Goal: Task Accomplishment & Management: Complete application form

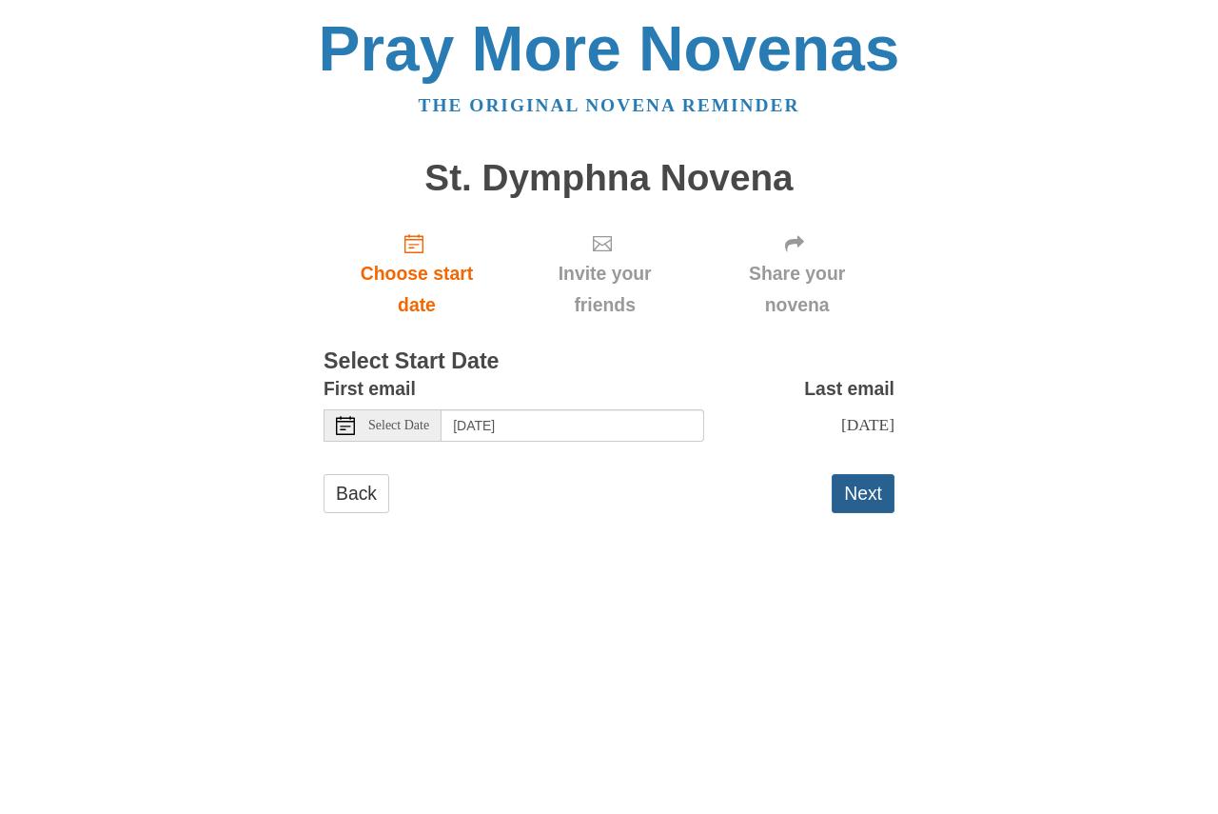
click at [860, 490] on button "Next" at bounding box center [863, 493] width 63 height 39
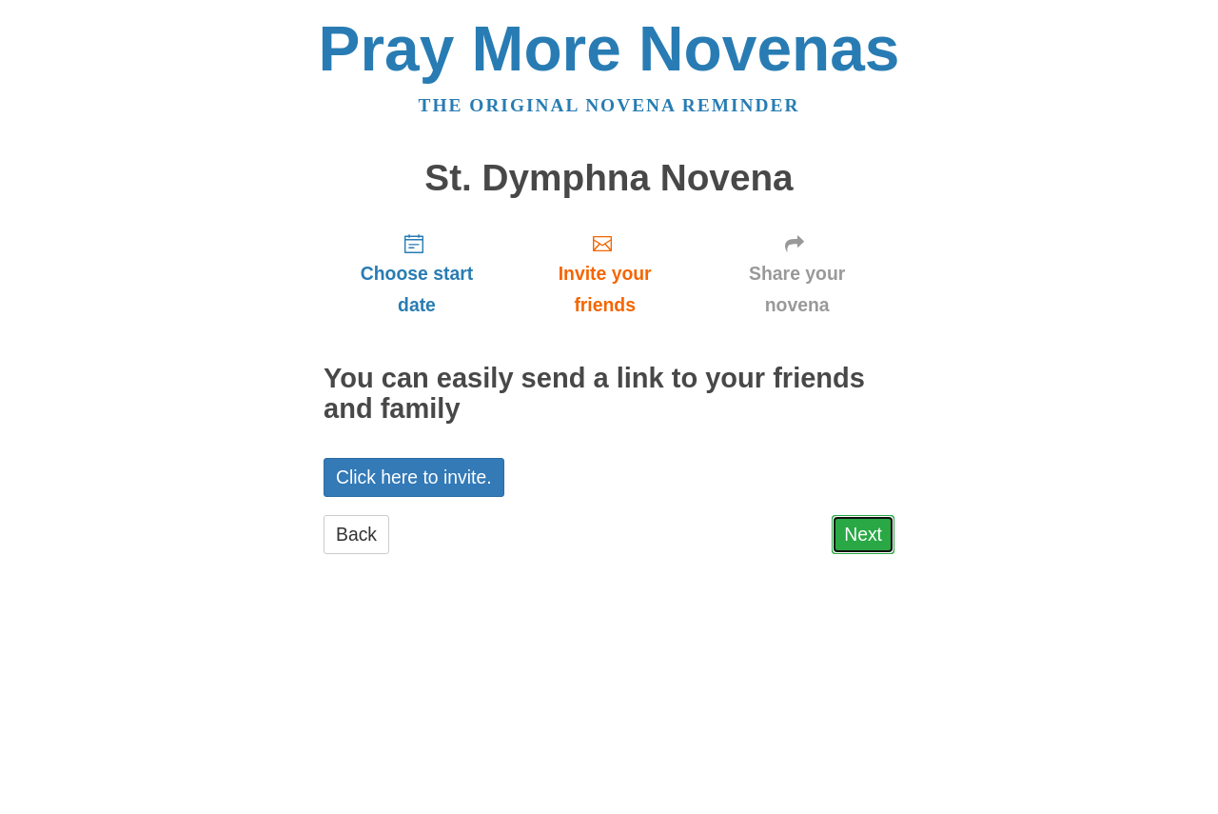
click at [872, 527] on link "Next" at bounding box center [863, 534] width 63 height 39
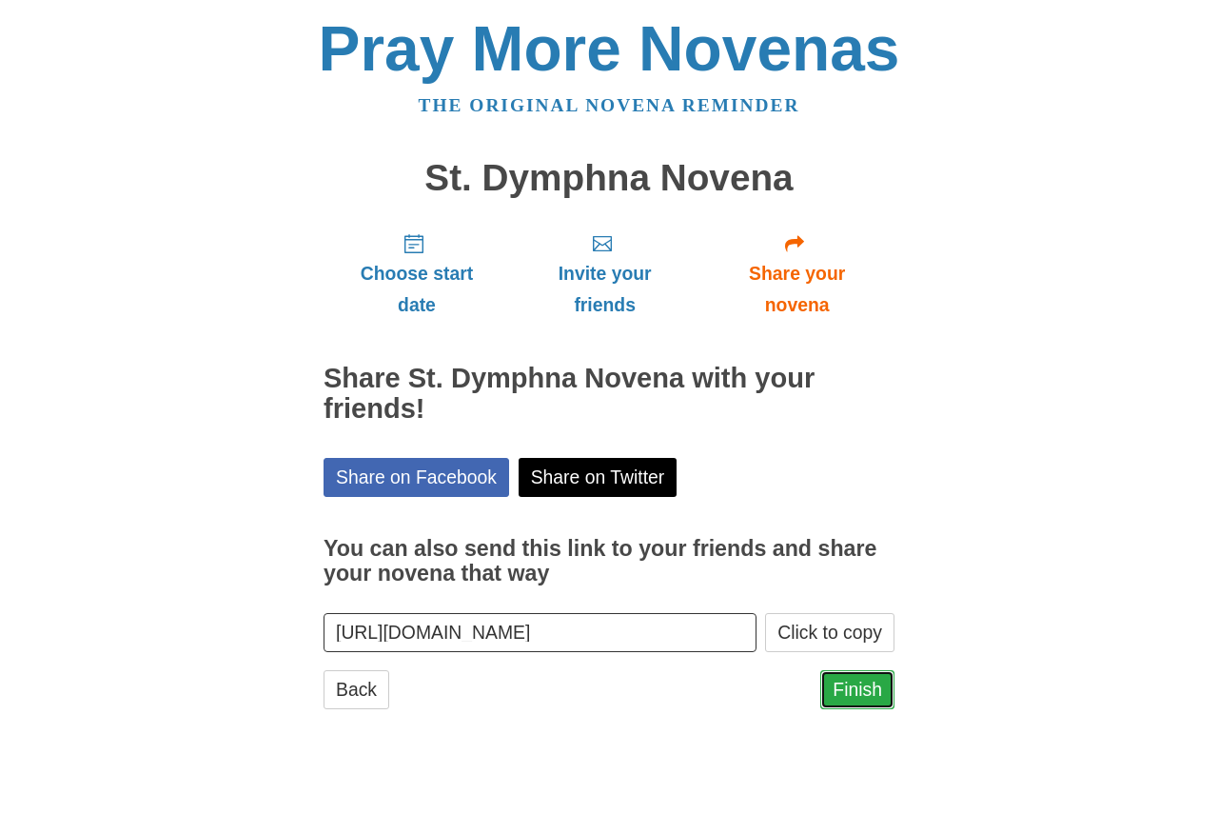
click at [854, 682] on link "Finish" at bounding box center [857, 689] width 74 height 39
